Goal: Task Accomplishment & Management: Use online tool/utility

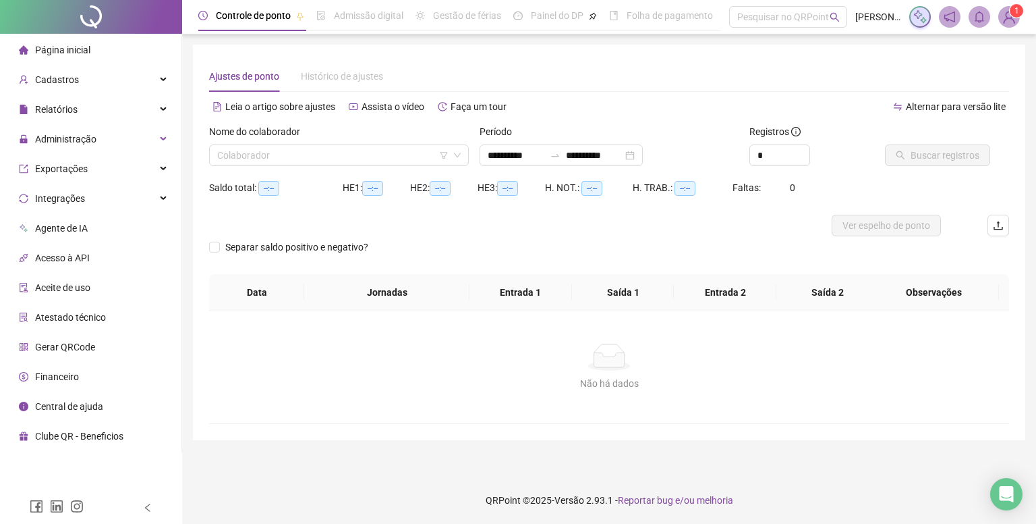
type input "**********"
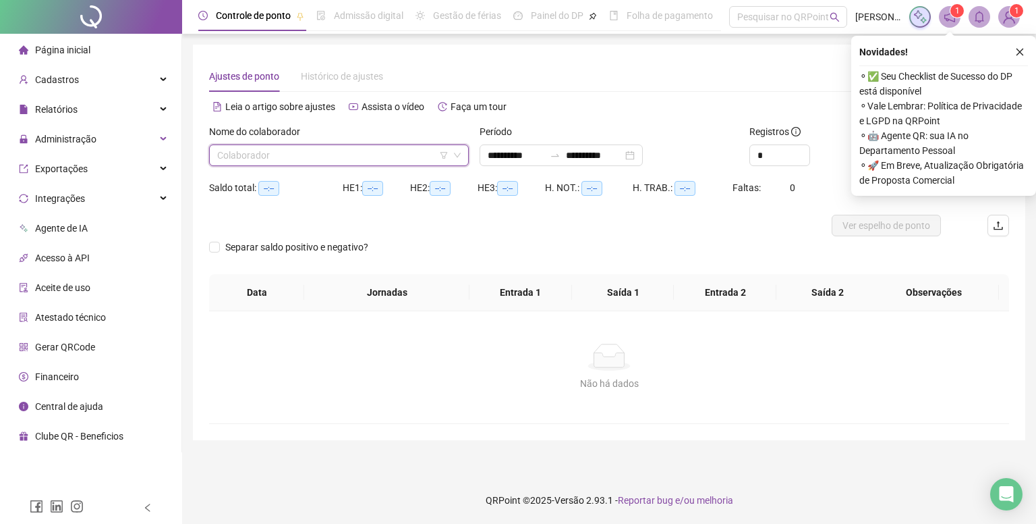
click at [370, 160] on input "search" at bounding box center [332, 155] width 231 height 20
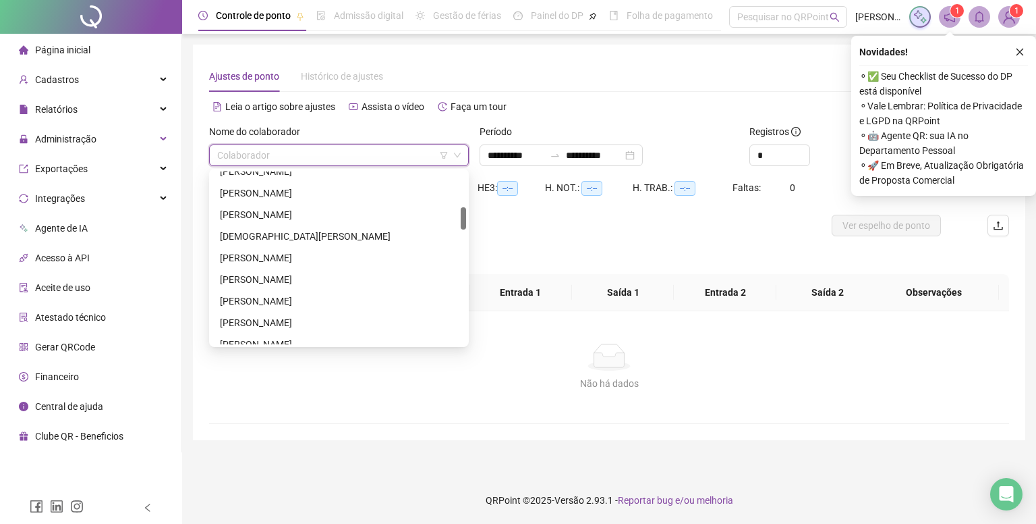
scroll to position [810, 0]
click at [1018, 50] on icon "close" at bounding box center [1020, 51] width 9 height 9
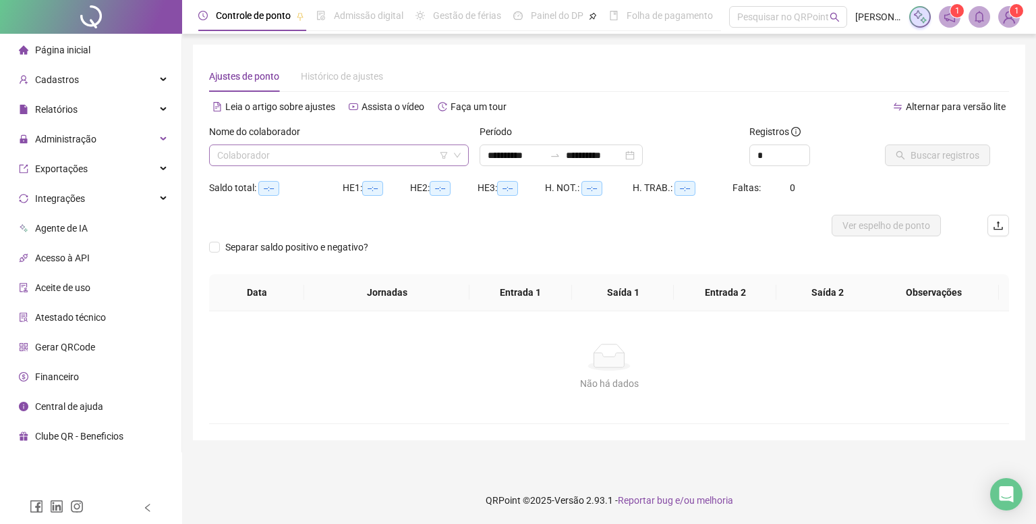
click at [425, 155] on input "search" at bounding box center [332, 155] width 231 height 20
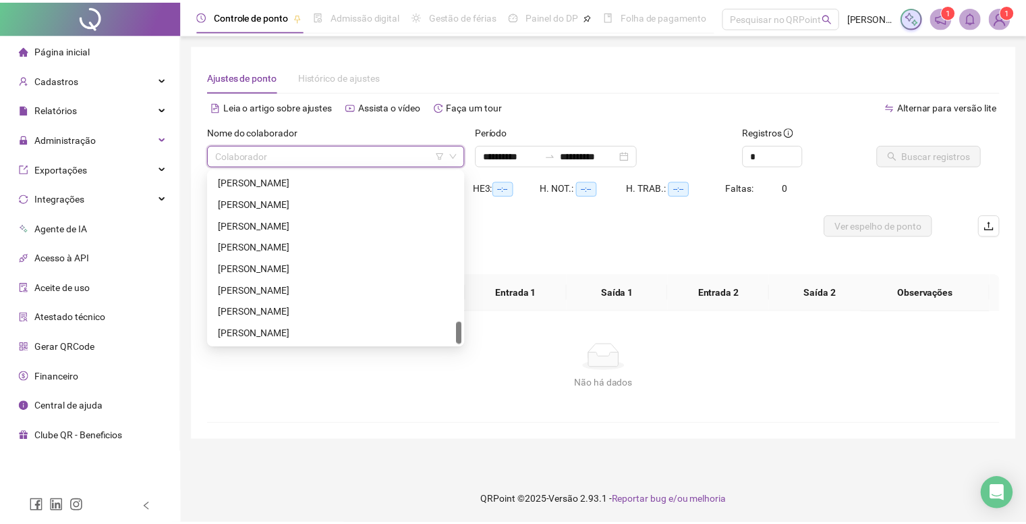
scroll to position [1144, 0]
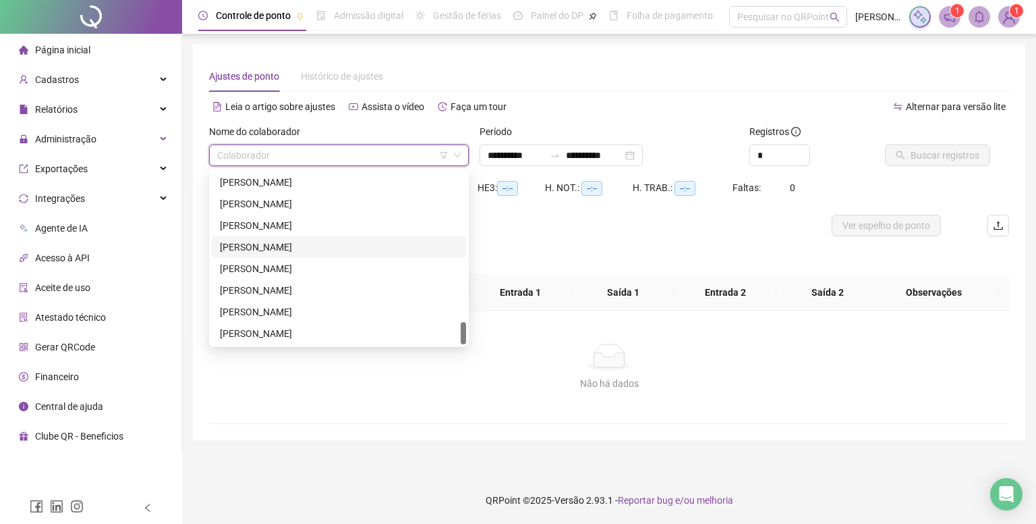
click at [318, 242] on div "[PERSON_NAME]" at bounding box center [339, 247] width 238 height 15
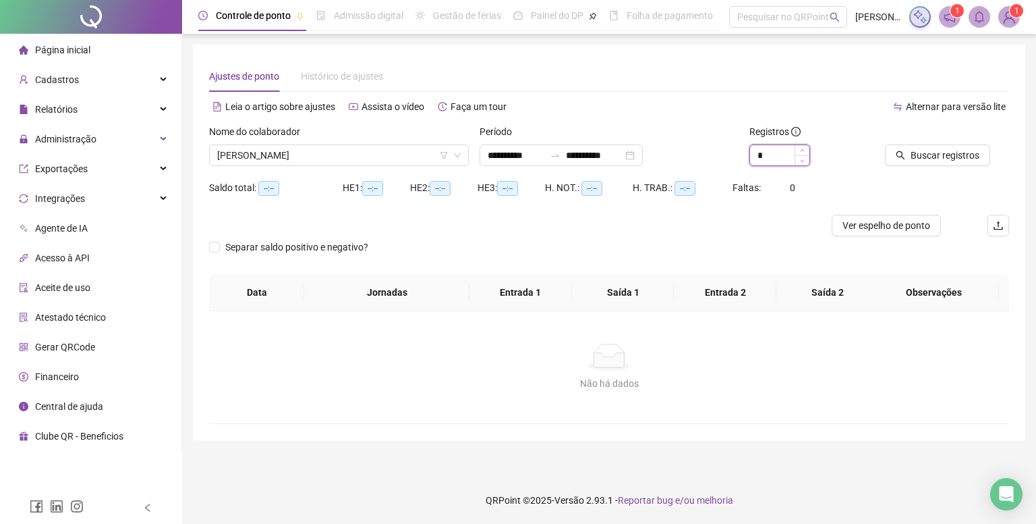
click at [777, 155] on input "*" at bounding box center [779, 155] width 59 height 20
type input "*"
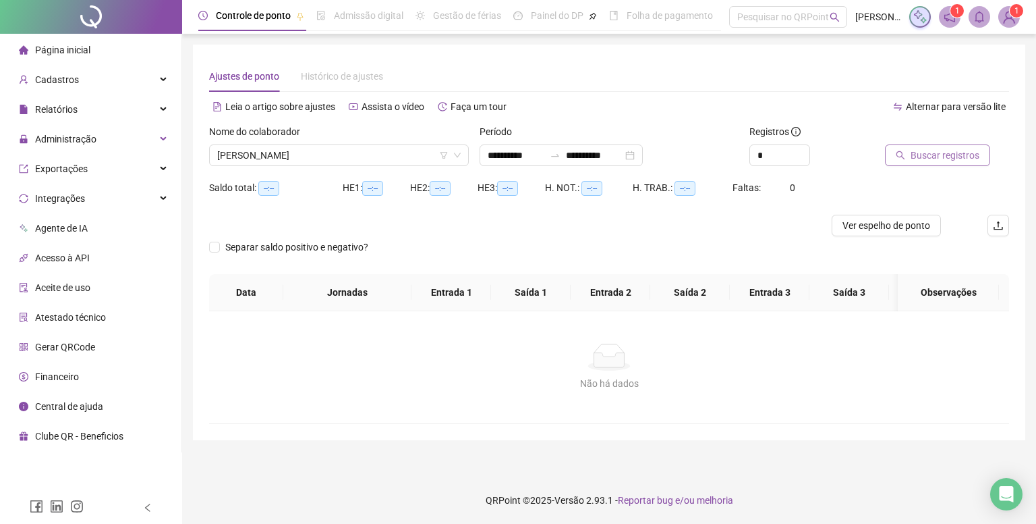
click at [975, 155] on span "Buscar registros" at bounding box center [945, 155] width 69 height 15
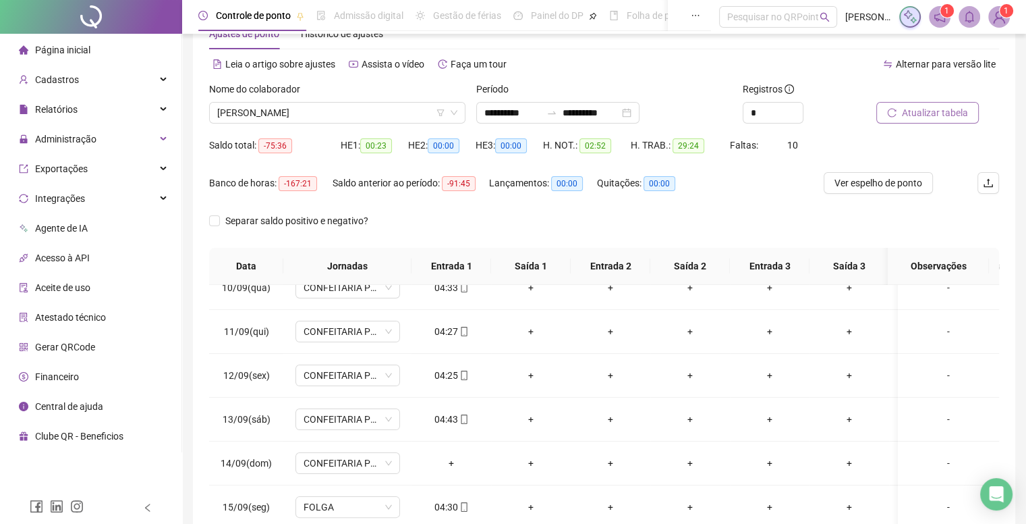
scroll to position [0, 0]
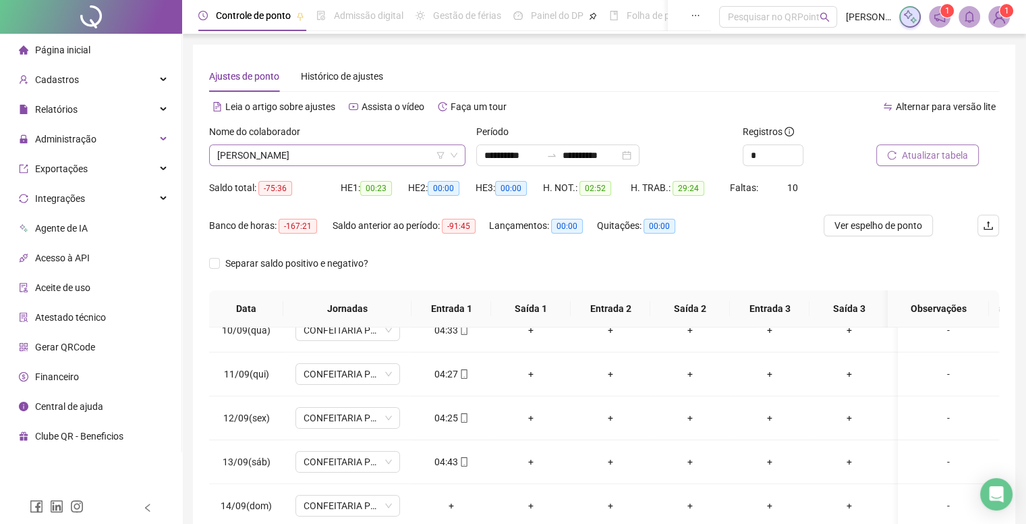
click at [389, 147] on span "[PERSON_NAME]" at bounding box center [337, 155] width 240 height 20
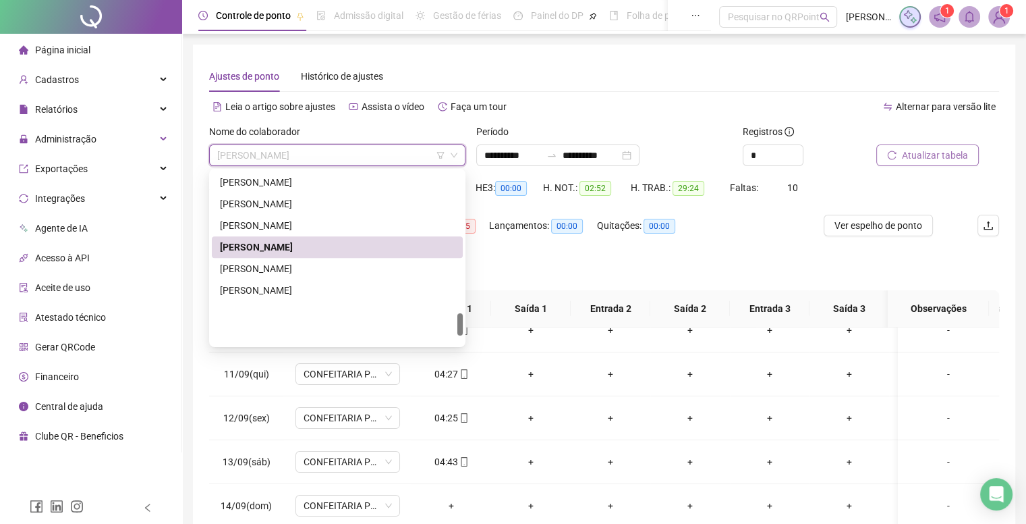
scroll to position [1077, 0]
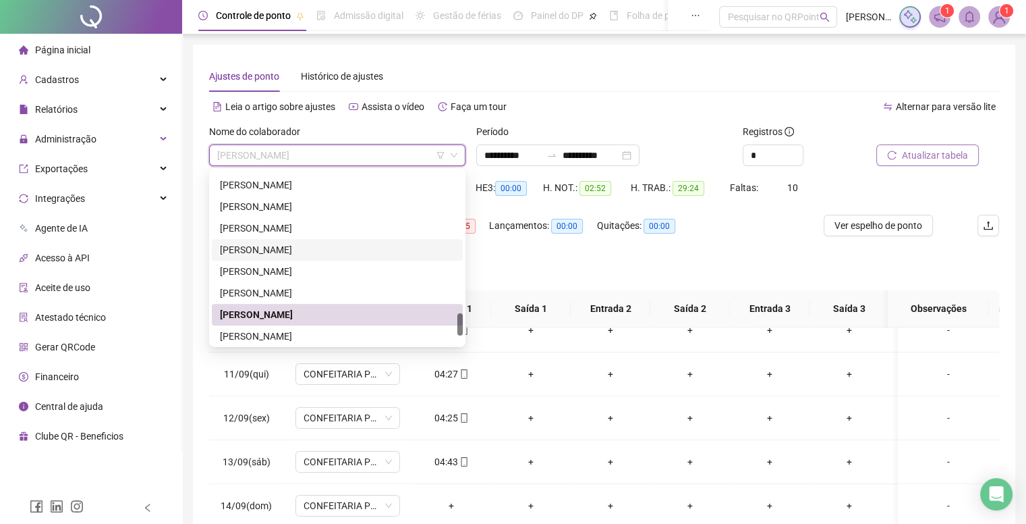
click at [278, 246] on div "[PERSON_NAME]" at bounding box center [337, 249] width 235 height 15
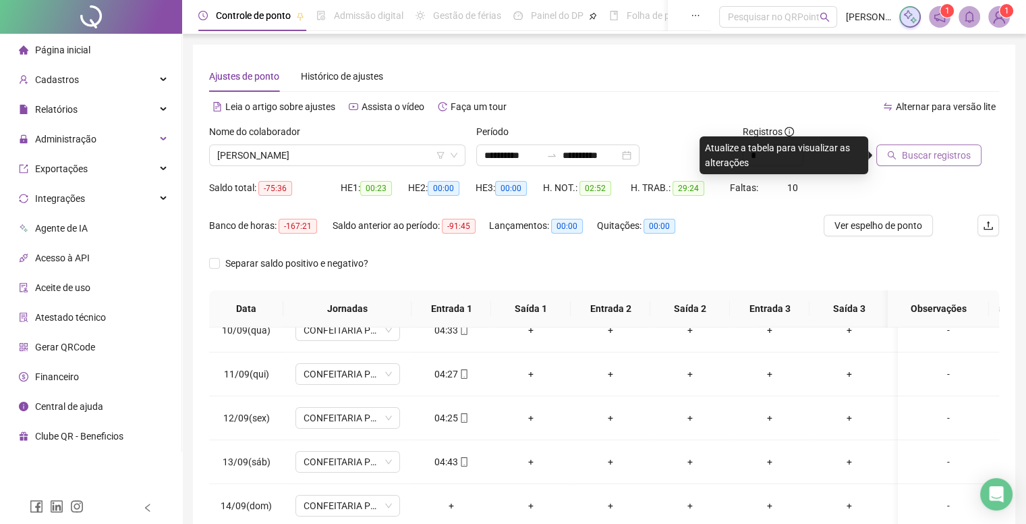
click at [914, 161] on span "Buscar registros" at bounding box center [936, 155] width 69 height 15
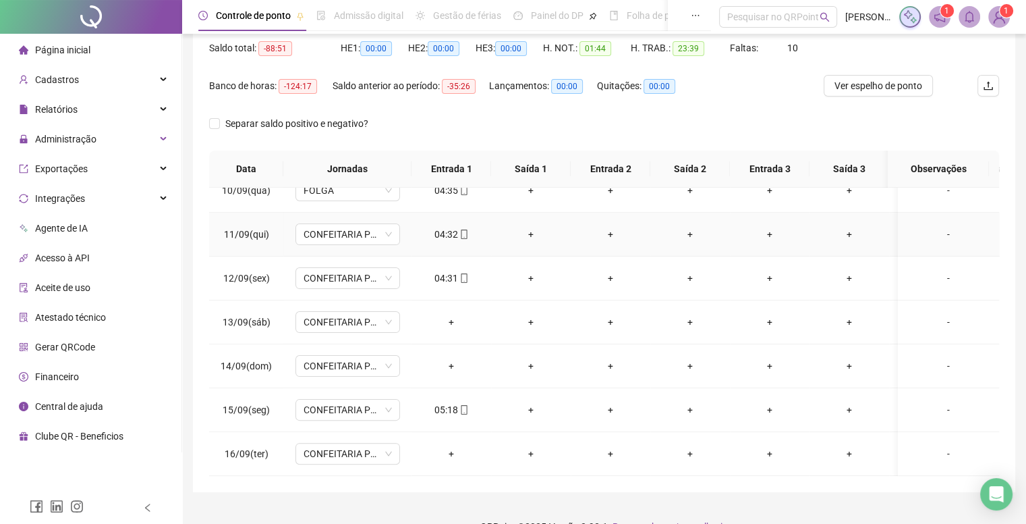
scroll to position [165, 0]
